Goal: Task Accomplishment & Management: Use online tool/utility

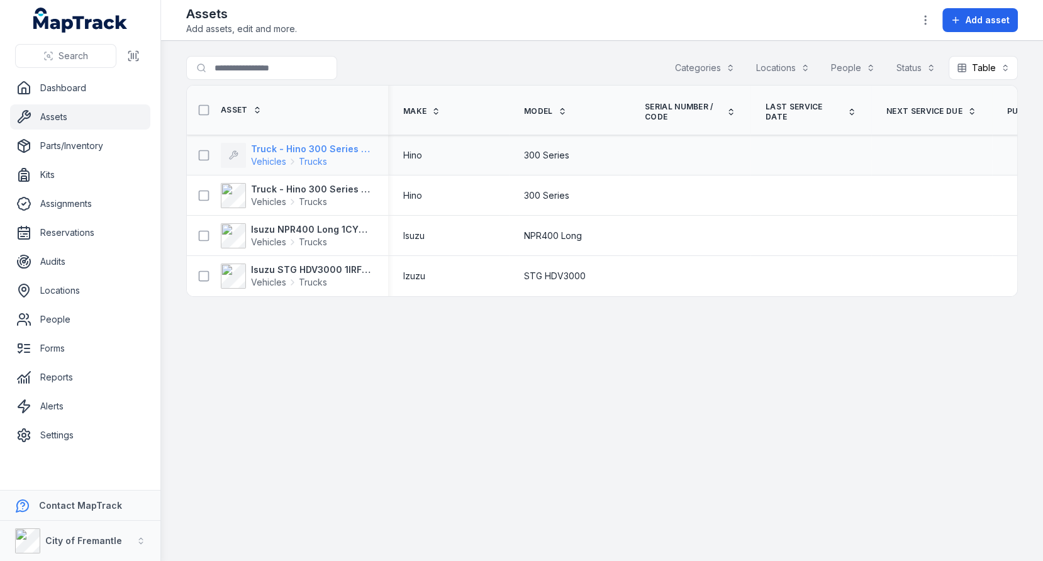
click at [320, 155] on span "Trucks" at bounding box center [313, 161] width 28 height 13
click at [291, 155] on div "Vehicles Trucks" at bounding box center [289, 161] width 76 height 13
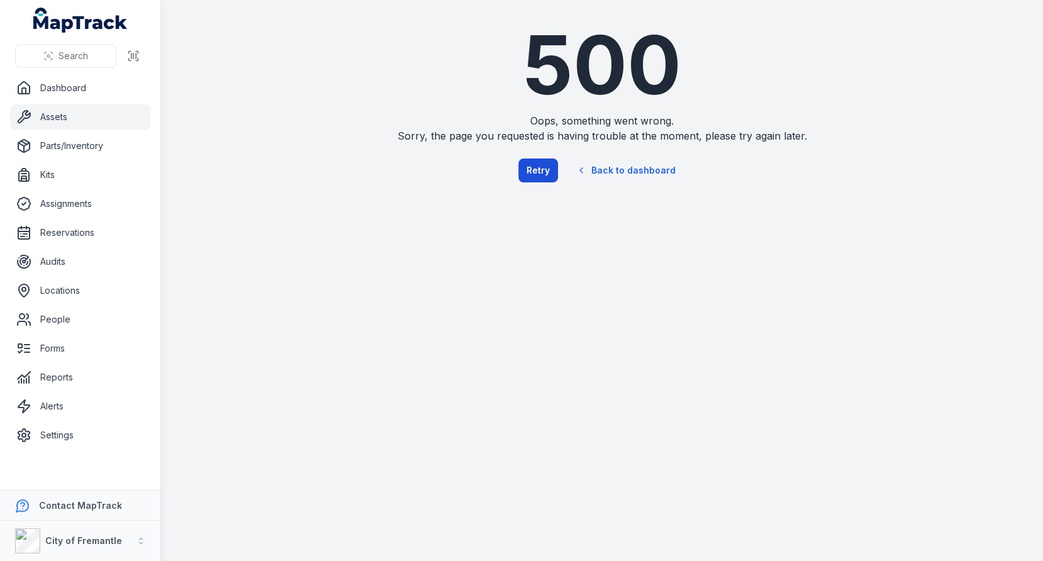
click at [538, 174] on button "Retry" at bounding box center [539, 171] width 40 height 24
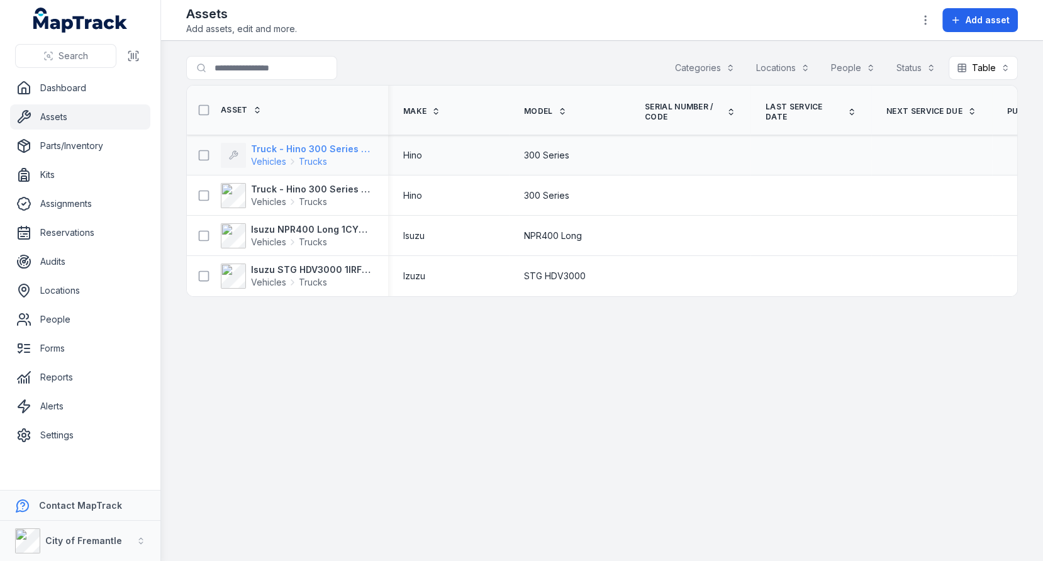
click at [336, 155] on span "Vehicles Trucks" at bounding box center [312, 161] width 122 height 13
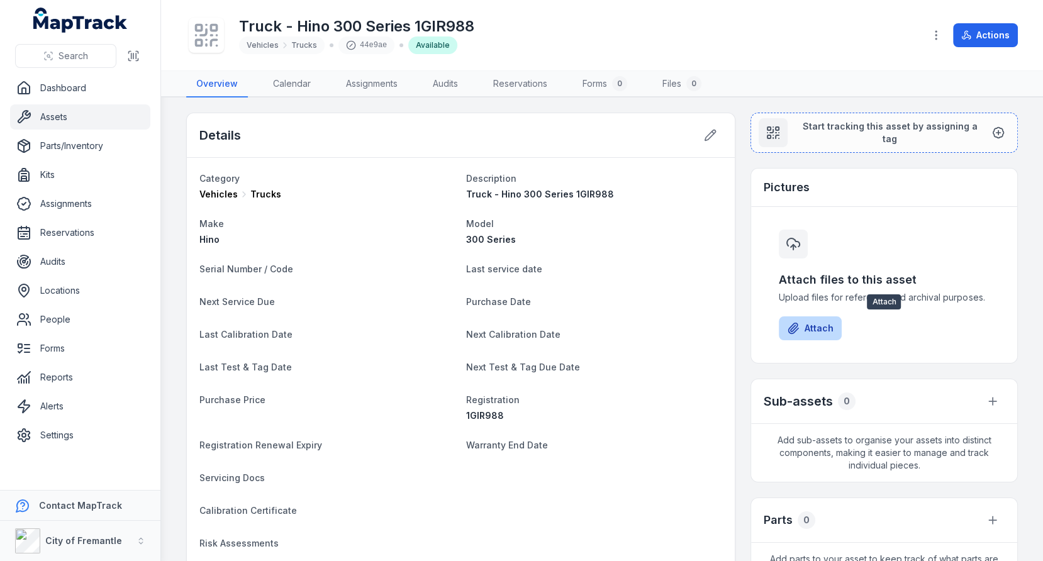
click at [814, 327] on button "Attach" at bounding box center [810, 329] width 63 height 24
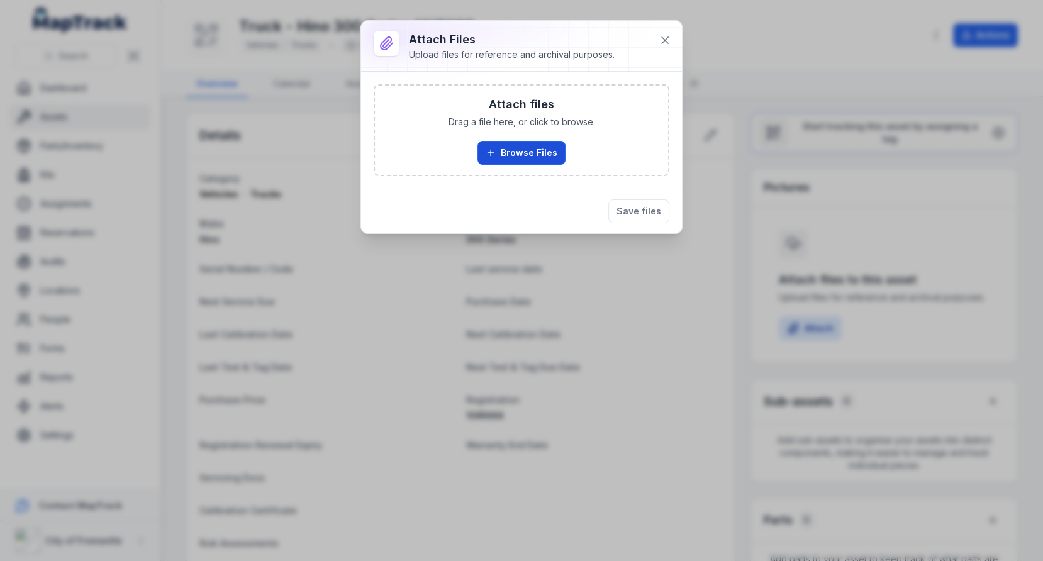
click at [546, 158] on button "Browse Files" at bounding box center [522, 153] width 88 height 24
